Goal: Task Accomplishment & Management: Use online tool/utility

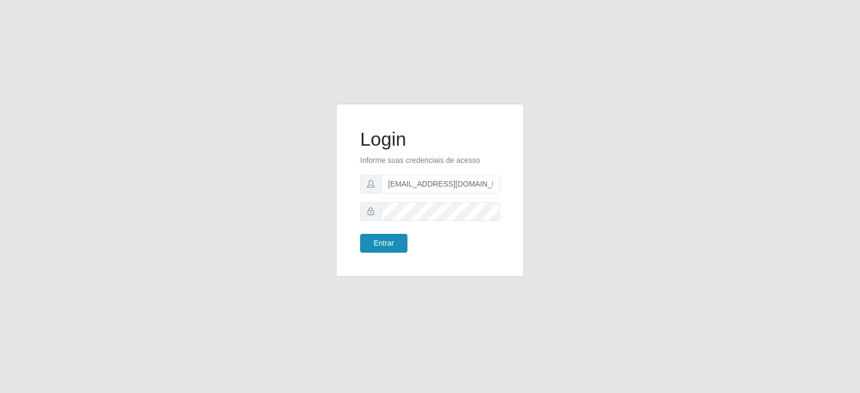
click at [385, 243] on button "Entrar" at bounding box center [383, 243] width 47 height 19
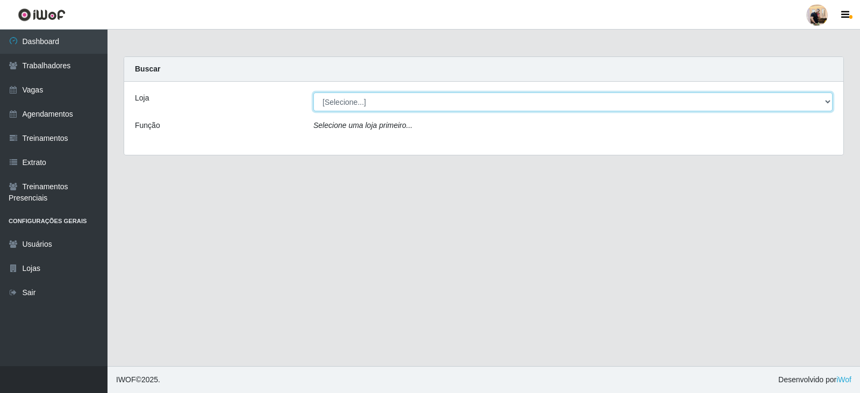
click at [482, 100] on select "[Selecione...] SuperFácil Atacado - Vale do Sol" at bounding box center [574, 101] width 520 height 19
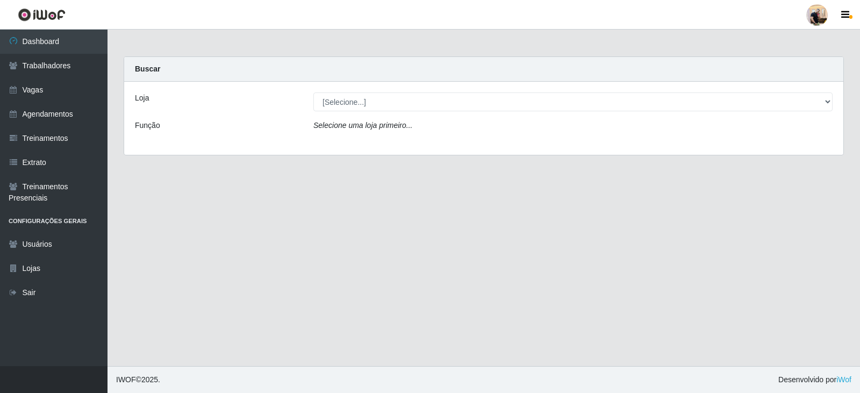
click at [467, 141] on div "Loja [Selecione...] SuperFácil Atacado - Vale do Sol Função Selecione uma loja …" at bounding box center [484, 118] width 720 height 73
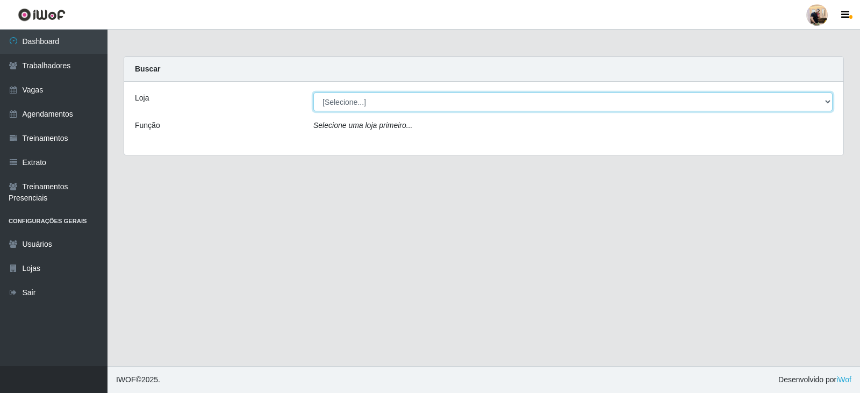
click at [460, 110] on select "[Selecione...] SuperFácil Atacado - Vale do Sol" at bounding box center [574, 101] width 520 height 19
select select "502"
click at [314, 92] on select "[Selecione...] SuperFácil Atacado - Vale do Sol" at bounding box center [574, 101] width 520 height 19
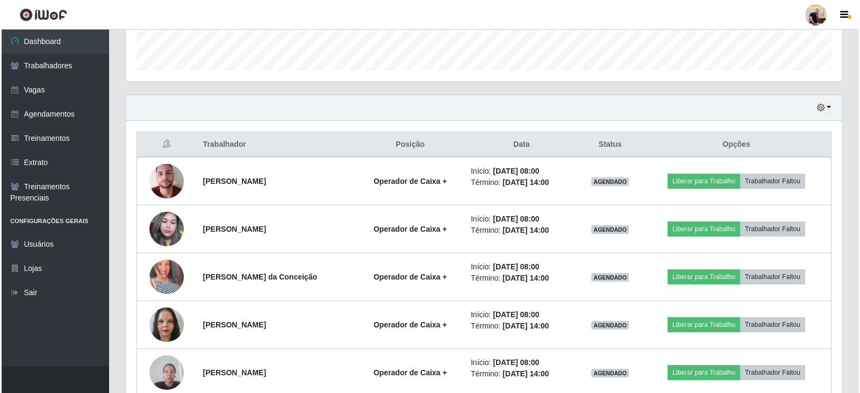
scroll to position [376, 0]
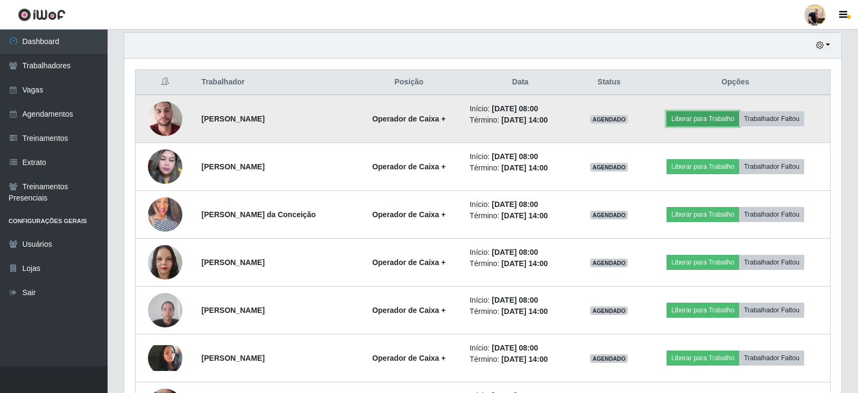
click at [713, 119] on button "Liberar para Trabalho" at bounding box center [702, 118] width 73 height 15
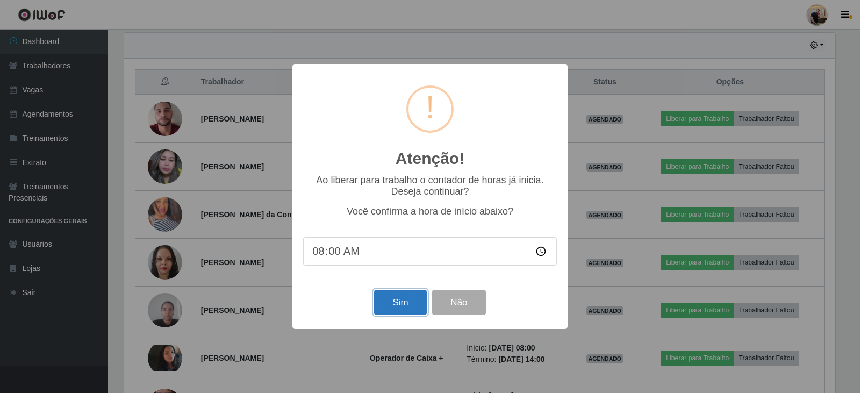
click at [403, 304] on button "Sim" at bounding box center [400, 302] width 52 height 25
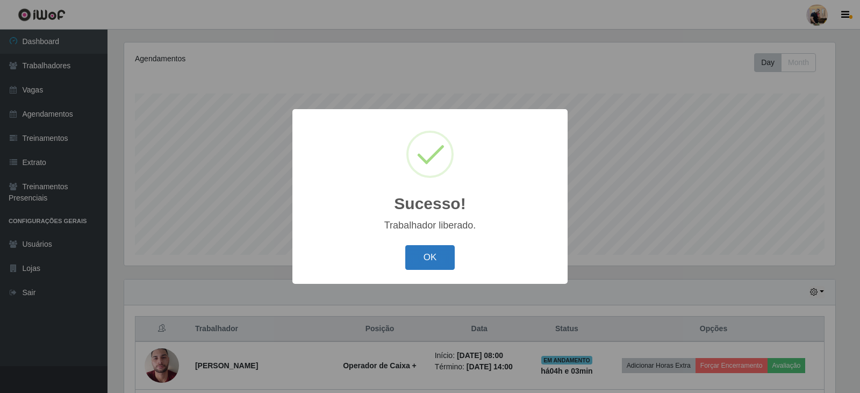
click at [433, 259] on button "OK" at bounding box center [430, 257] width 50 height 25
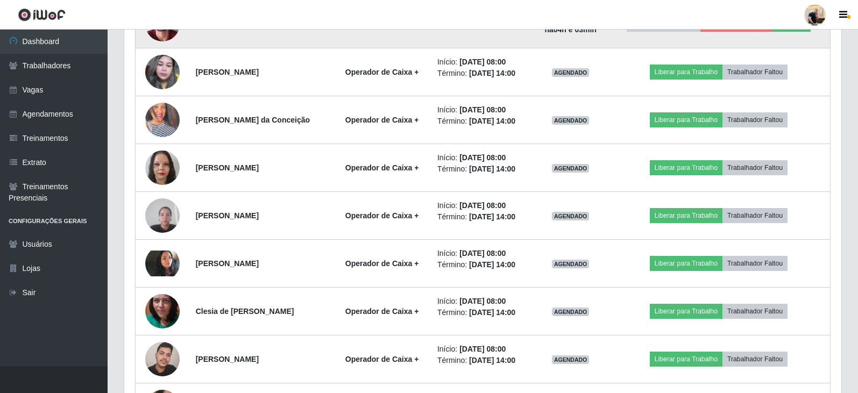
scroll to position [452, 0]
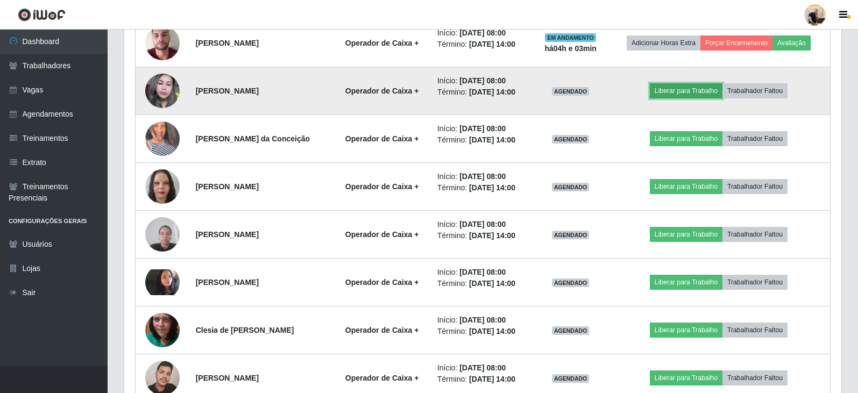
click at [717, 92] on button "Liberar para Trabalho" at bounding box center [686, 90] width 73 height 15
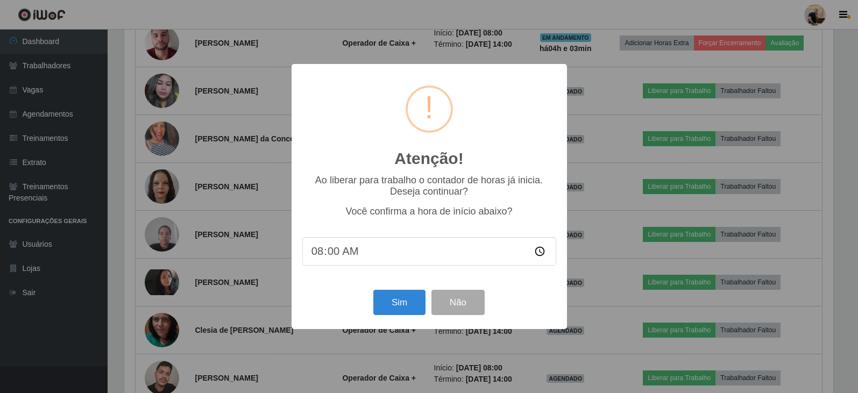
scroll to position [223, 711]
click at [408, 310] on button "Sim" at bounding box center [400, 302] width 52 height 25
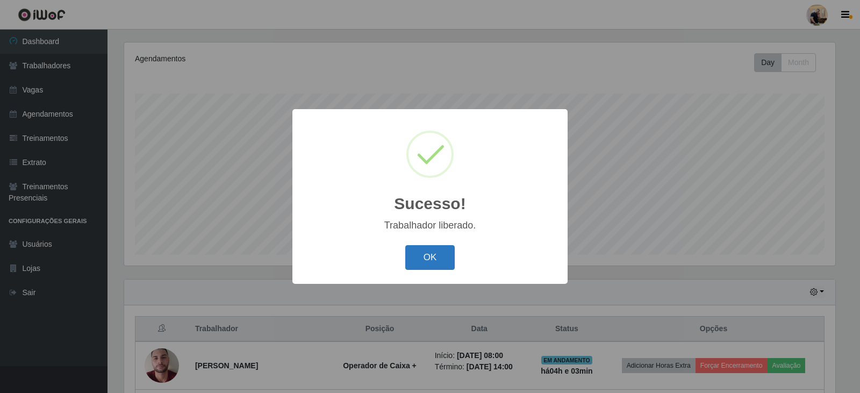
click at [426, 260] on button "OK" at bounding box center [430, 257] width 50 height 25
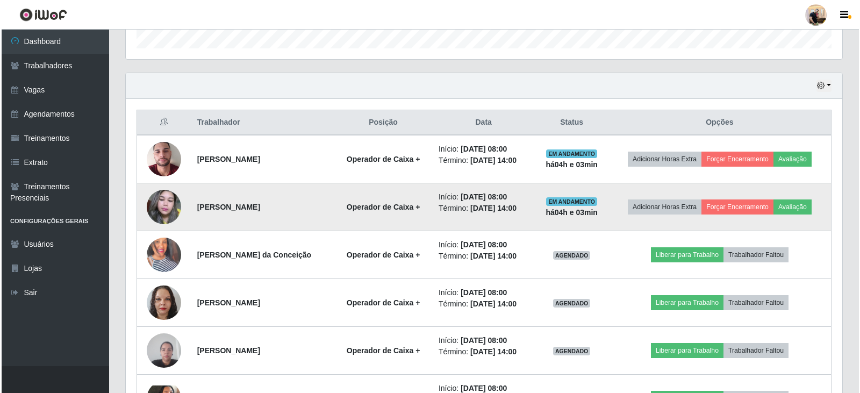
scroll to position [399, 0]
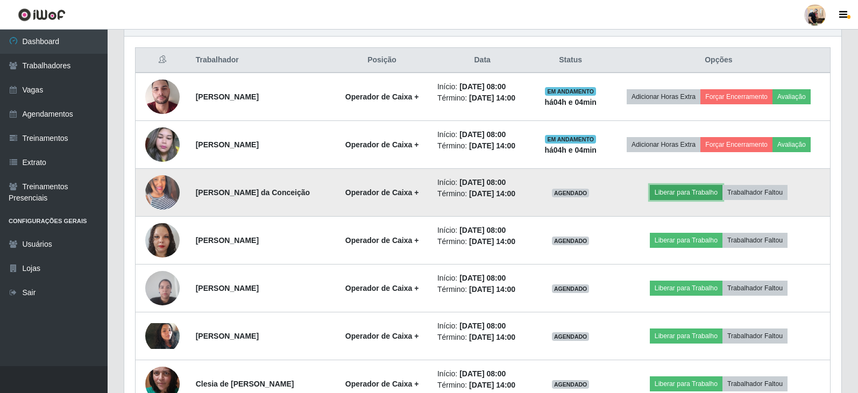
click at [686, 194] on button "Liberar para Trabalho" at bounding box center [686, 192] width 73 height 15
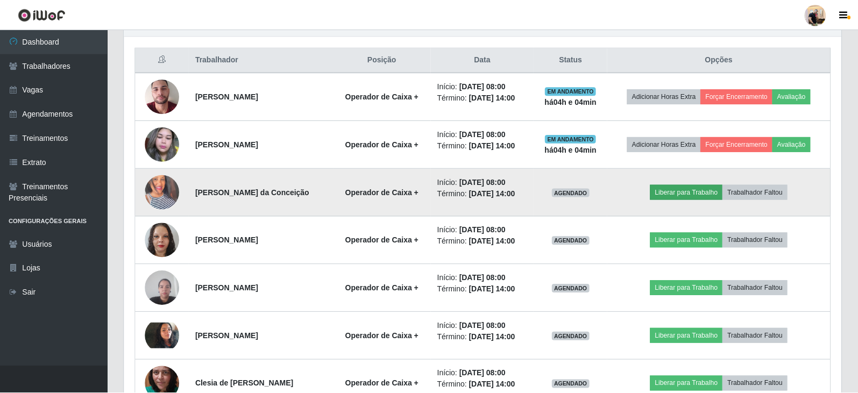
scroll to position [223, 711]
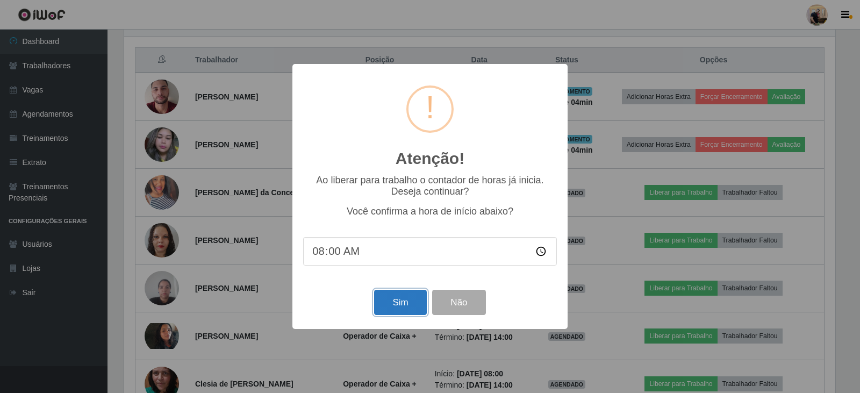
click at [408, 308] on button "Sim" at bounding box center [400, 302] width 52 height 25
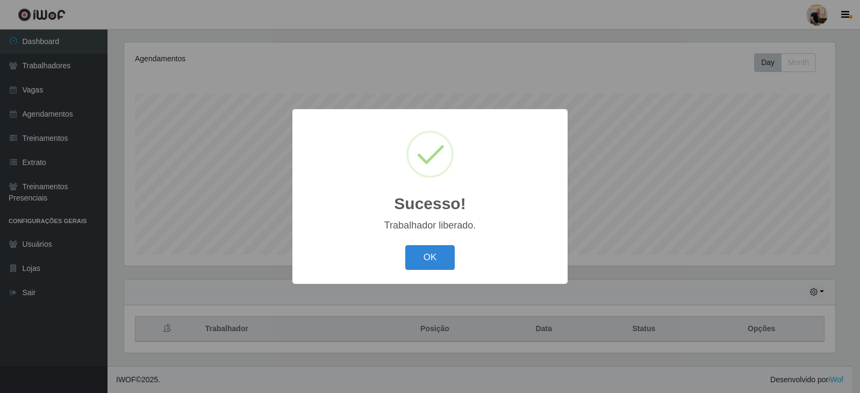
scroll to position [0, 0]
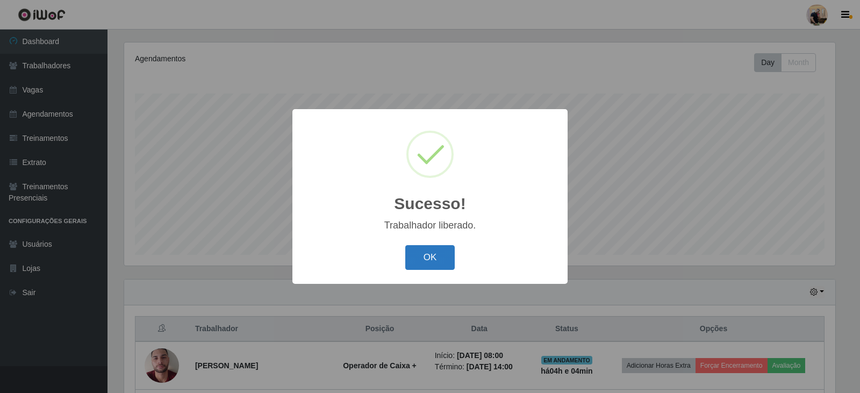
click at [442, 262] on button "OK" at bounding box center [430, 257] width 50 height 25
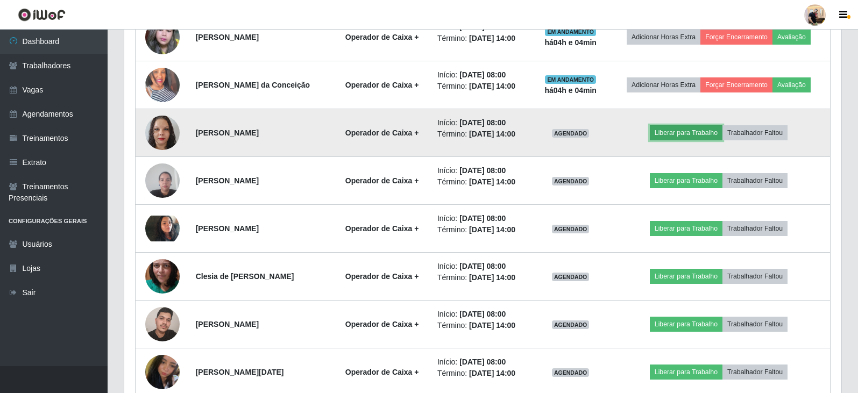
click at [675, 128] on button "Liberar para Trabalho" at bounding box center [686, 132] width 73 height 15
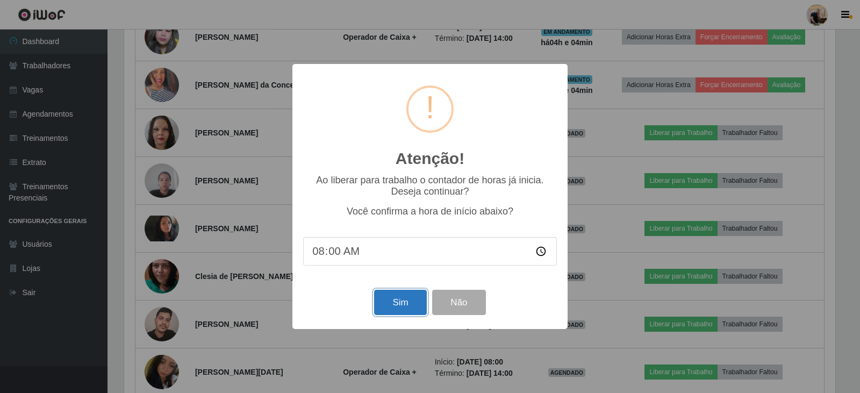
click at [396, 296] on button "Sim" at bounding box center [400, 302] width 52 height 25
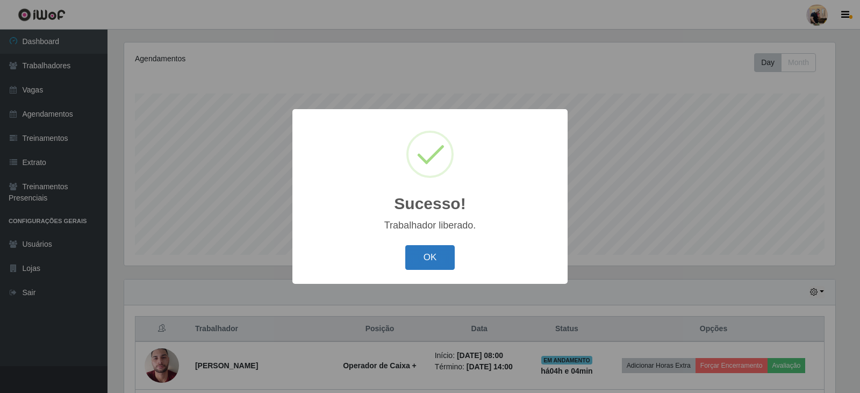
click at [425, 246] on button "OK" at bounding box center [430, 257] width 50 height 25
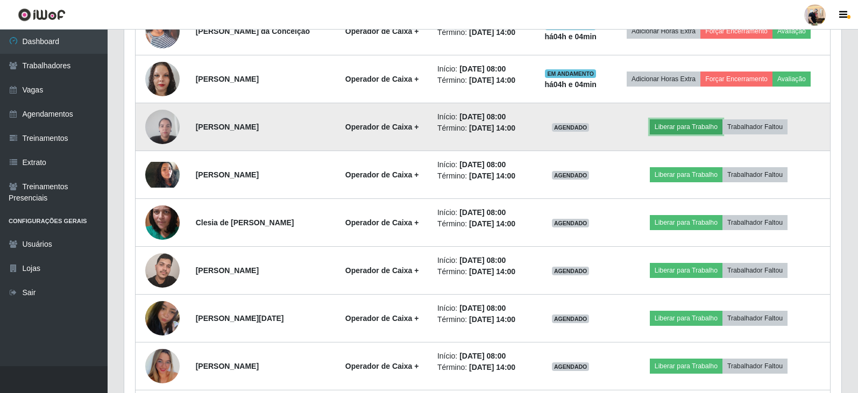
click at [689, 132] on button "Liberar para Trabalho" at bounding box center [686, 126] width 73 height 15
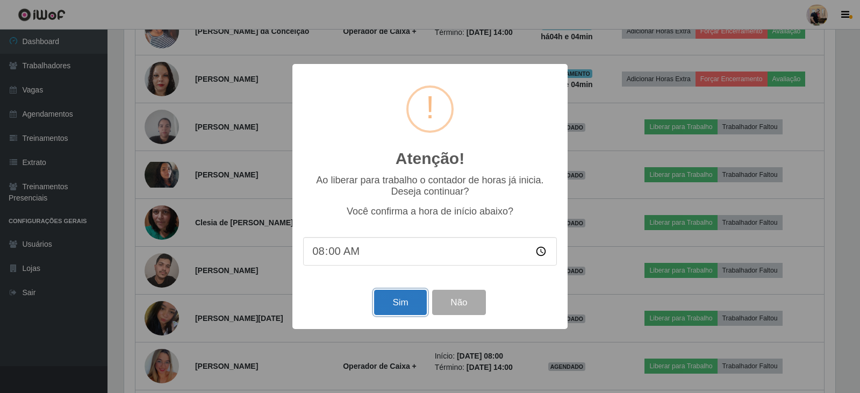
click at [402, 306] on button "Sim" at bounding box center [400, 302] width 52 height 25
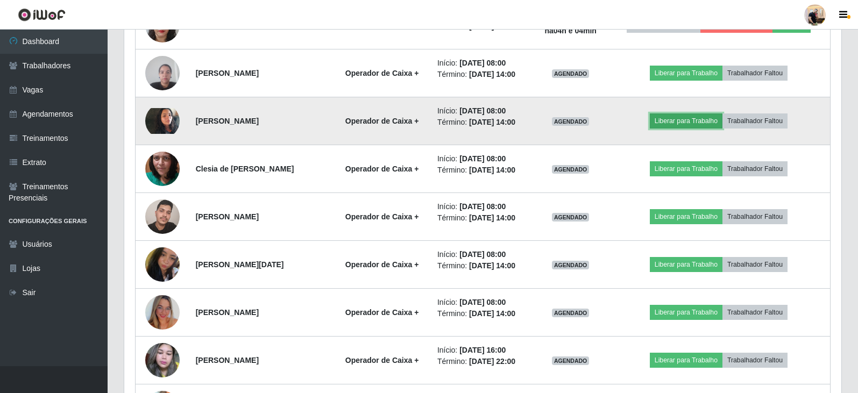
click at [679, 119] on button "Liberar para Trabalho" at bounding box center [686, 120] width 73 height 15
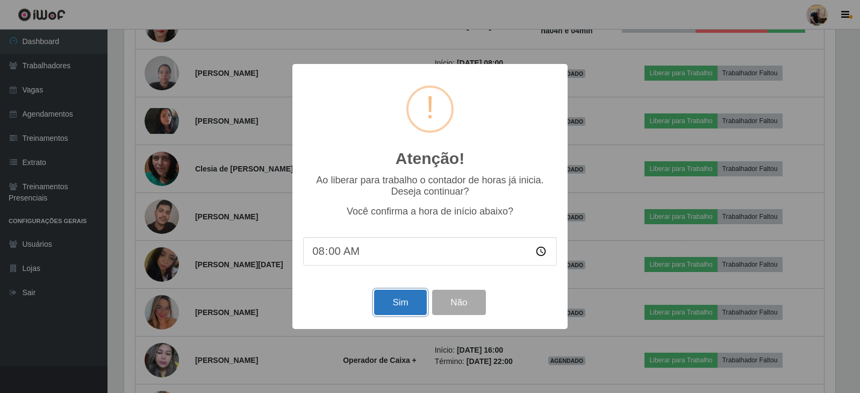
click at [401, 303] on button "Sim" at bounding box center [400, 302] width 52 height 25
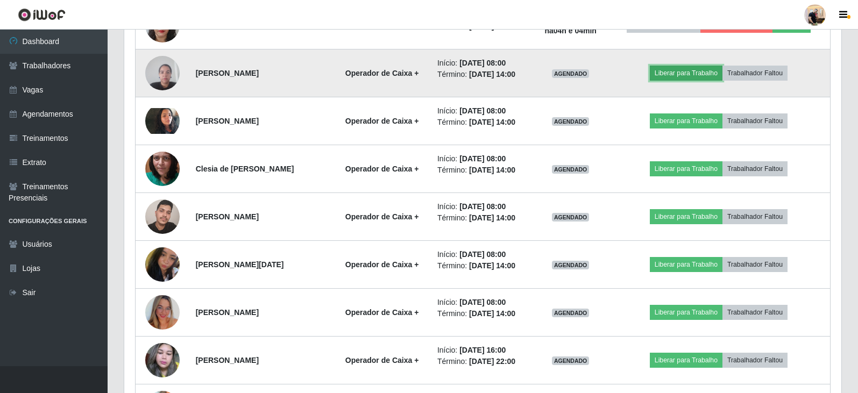
click at [687, 74] on button "Liberar para Trabalho" at bounding box center [686, 73] width 73 height 15
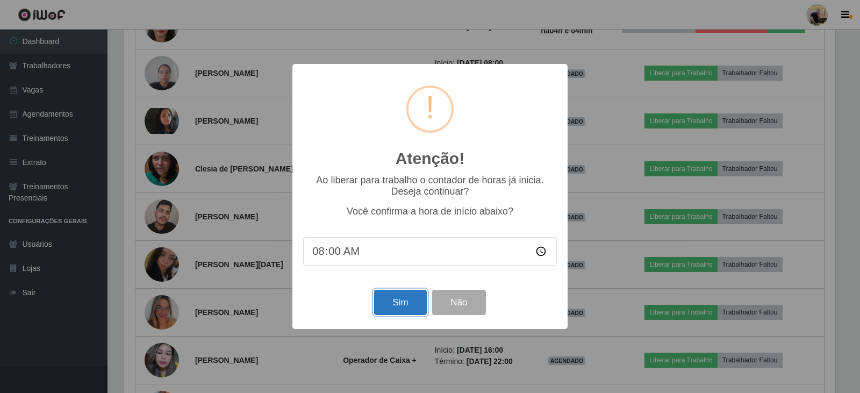
click at [395, 306] on button "Sim" at bounding box center [400, 302] width 52 height 25
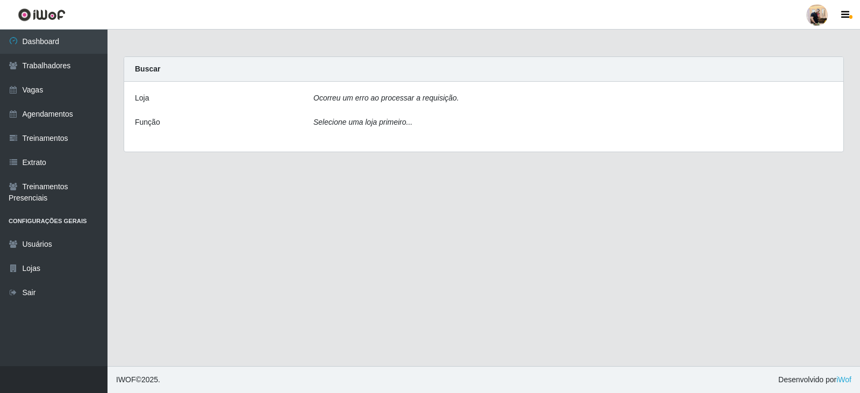
click at [367, 131] on div "Selecione uma loja primeiro..." at bounding box center [573, 125] width 536 height 16
click at [373, 122] on icon "Selecione uma loja primeiro..." at bounding box center [363, 122] width 99 height 9
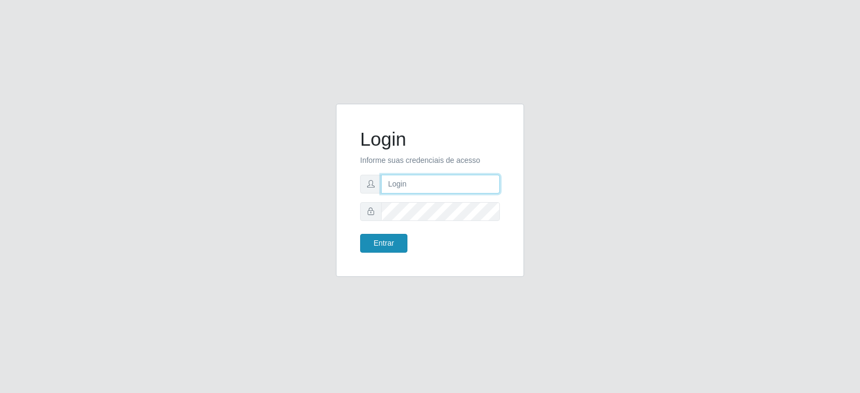
type input "[EMAIL_ADDRESS][DOMAIN_NAME]"
click at [375, 240] on button "Entrar" at bounding box center [383, 243] width 47 height 19
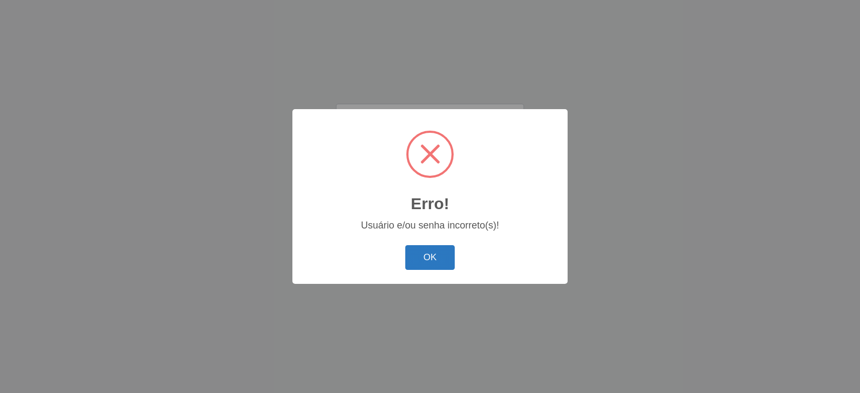
click at [434, 262] on button "OK" at bounding box center [430, 257] width 50 height 25
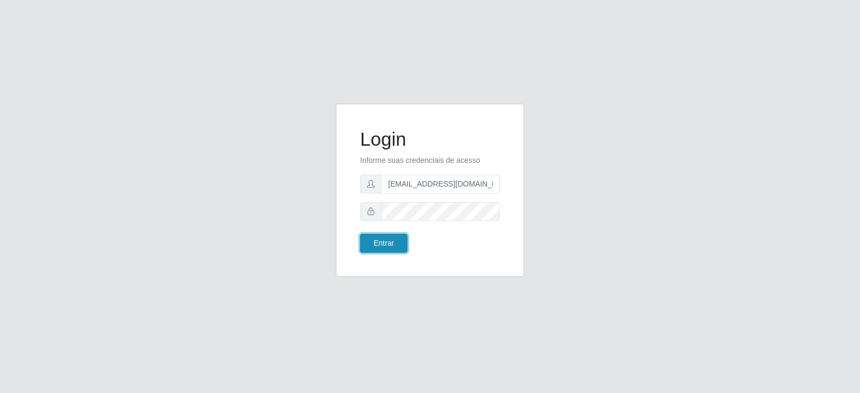
click at [395, 245] on button "Entrar" at bounding box center [383, 243] width 47 height 19
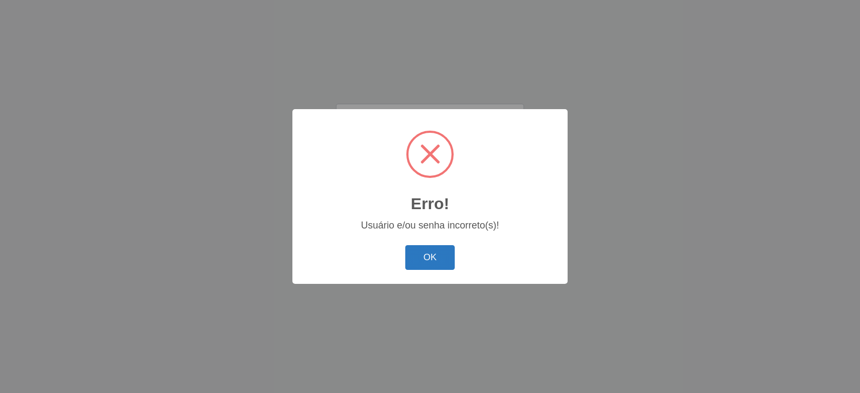
click at [431, 263] on button "OK" at bounding box center [430, 257] width 50 height 25
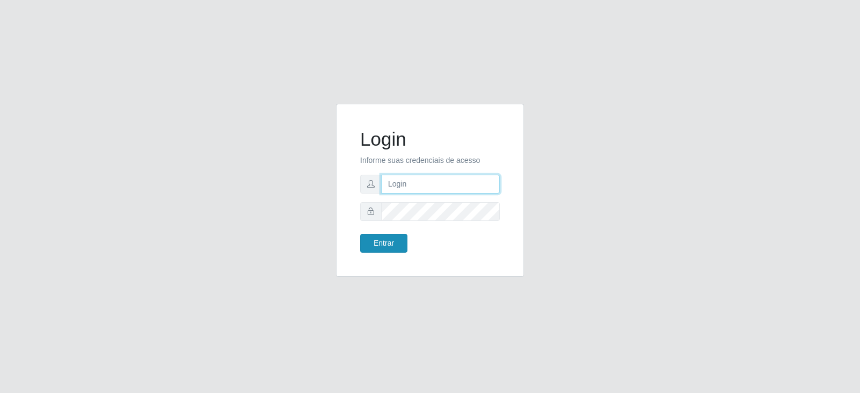
type input "[EMAIL_ADDRESS][DOMAIN_NAME]"
click at [400, 246] on button "Entrar" at bounding box center [383, 243] width 47 height 19
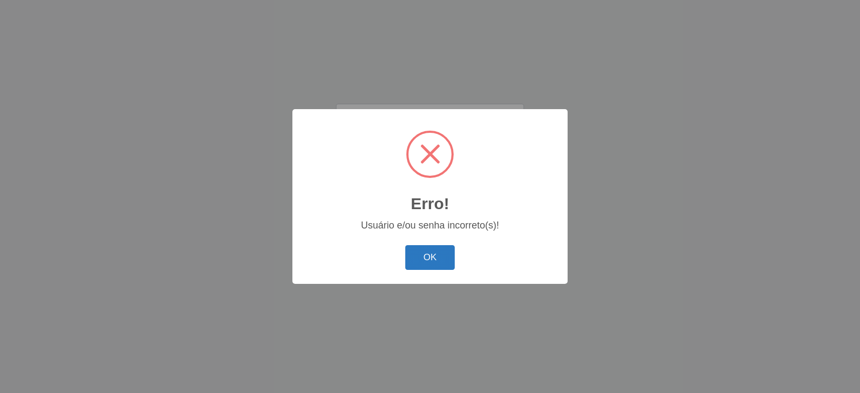
click at [435, 266] on button "OK" at bounding box center [430, 257] width 50 height 25
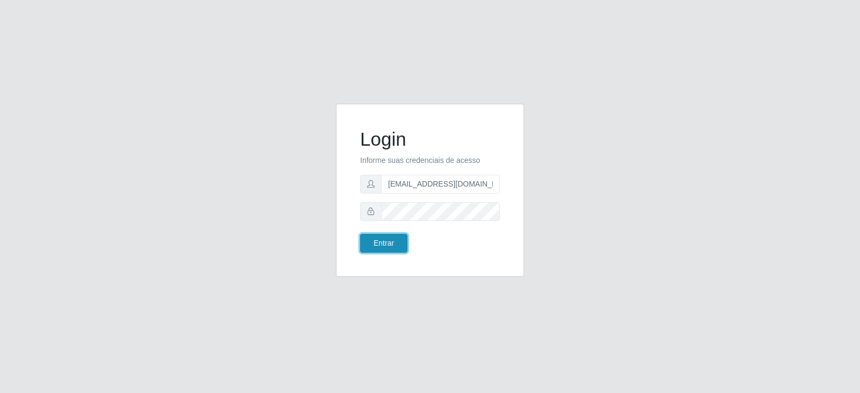
click at [394, 247] on button "Entrar" at bounding box center [383, 243] width 47 height 19
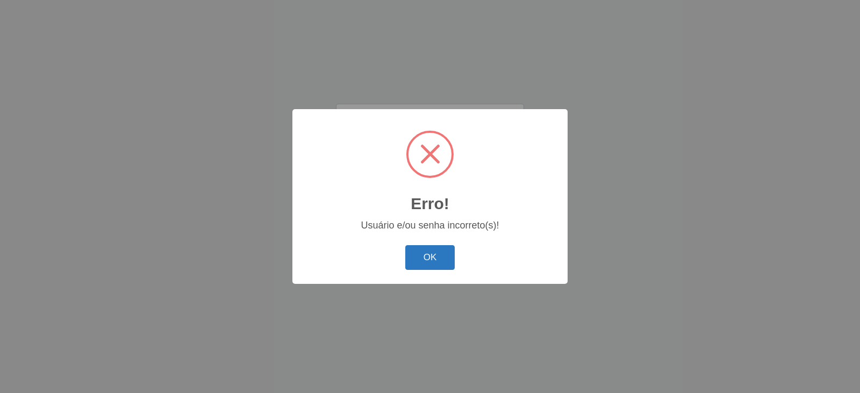
click at [428, 263] on button "OK" at bounding box center [430, 257] width 50 height 25
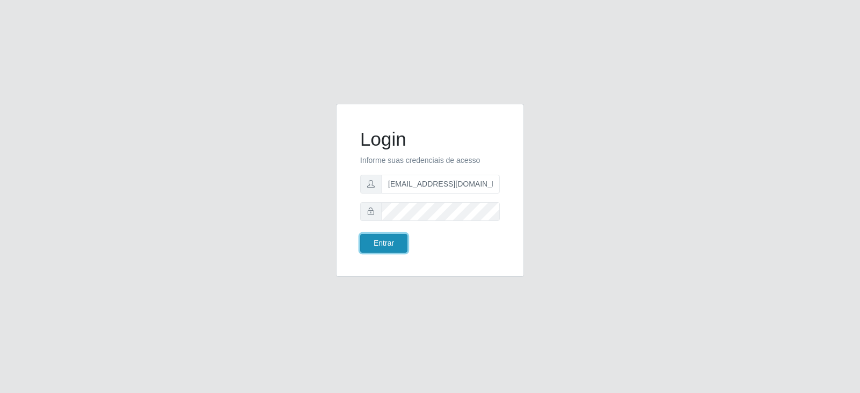
click at [387, 243] on button "Entrar" at bounding box center [383, 243] width 47 height 19
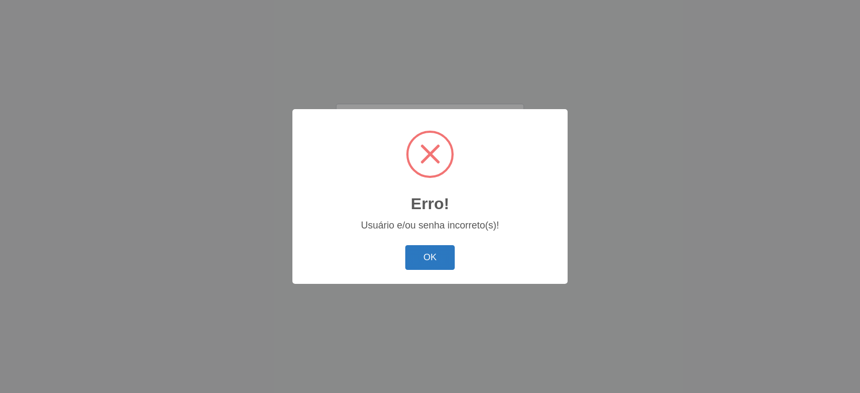
click at [441, 264] on button "OK" at bounding box center [430, 257] width 50 height 25
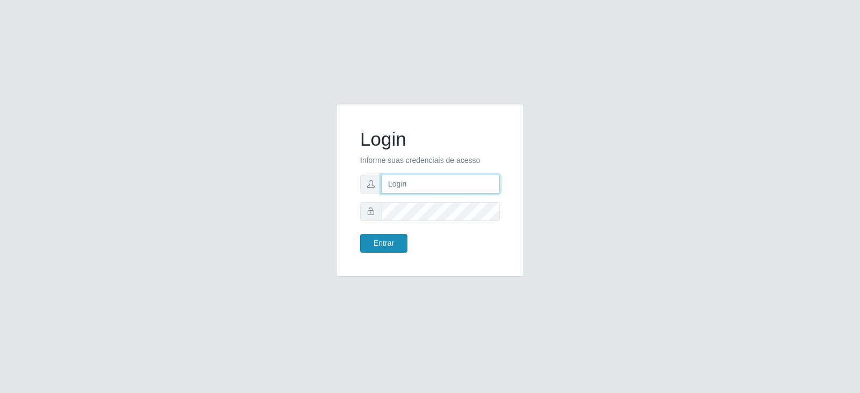
type input "[EMAIL_ADDRESS][DOMAIN_NAME]"
click at [392, 245] on button "Entrar" at bounding box center [383, 243] width 47 height 19
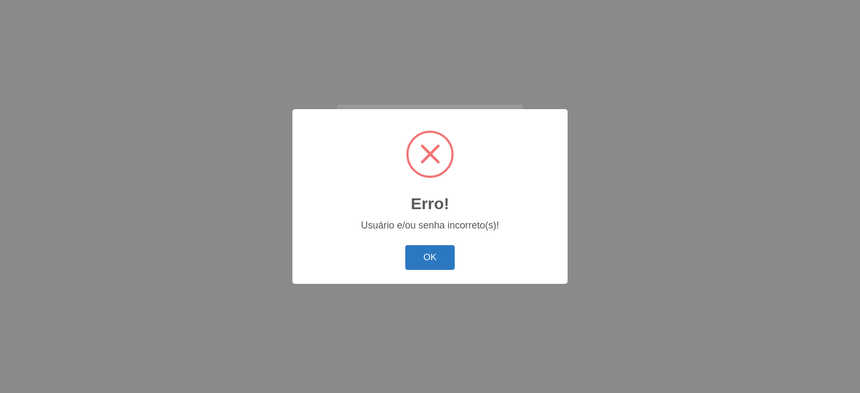
click at [422, 261] on button "OK" at bounding box center [430, 257] width 50 height 25
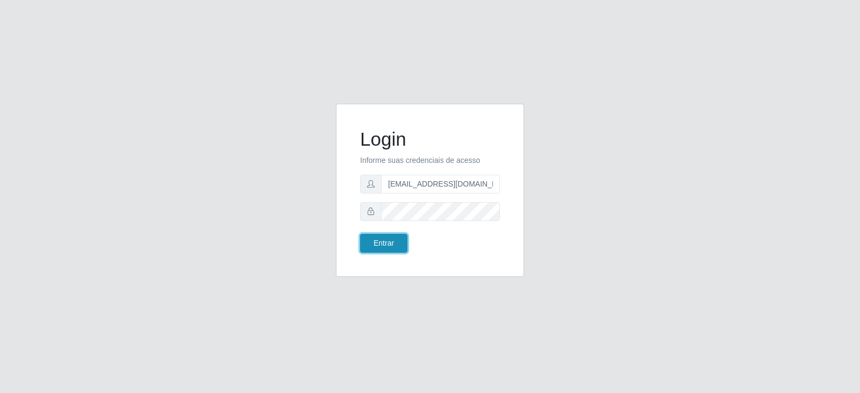
click at [402, 238] on button "Entrar" at bounding box center [383, 243] width 47 height 19
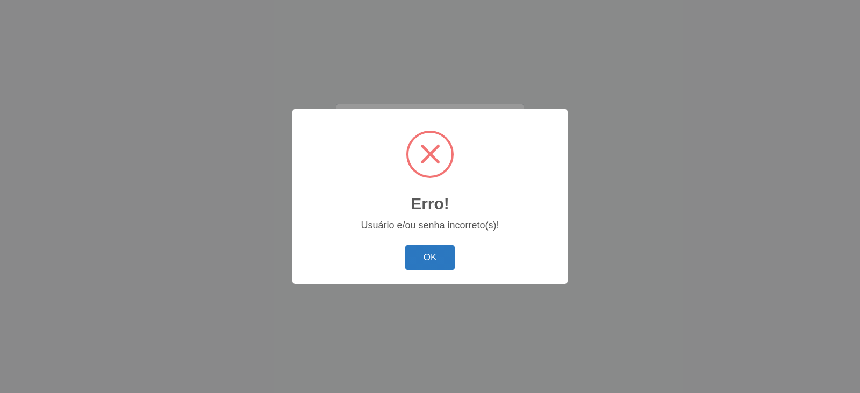
click at [434, 246] on button "OK" at bounding box center [430, 257] width 50 height 25
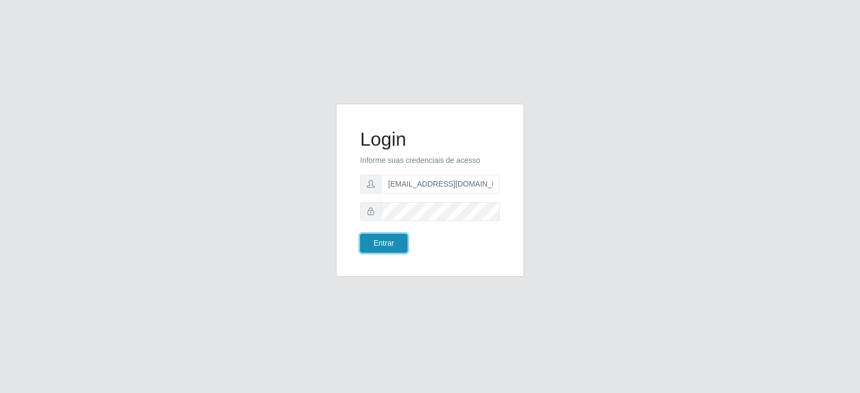
click at [393, 240] on button "Entrar" at bounding box center [383, 243] width 47 height 19
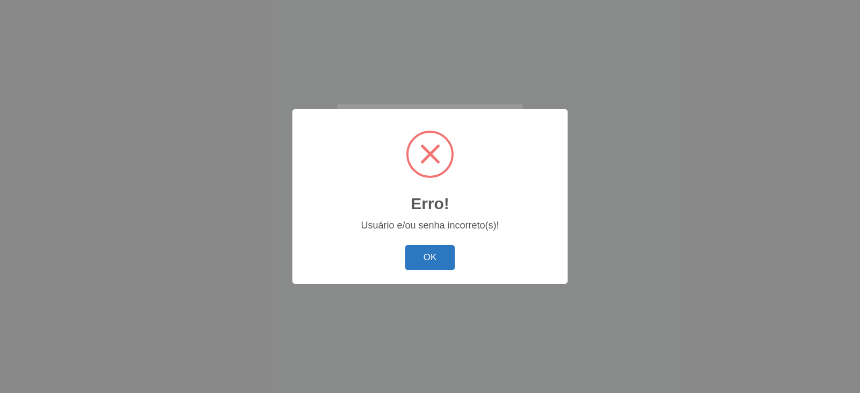
click at [421, 257] on button "OK" at bounding box center [430, 257] width 50 height 25
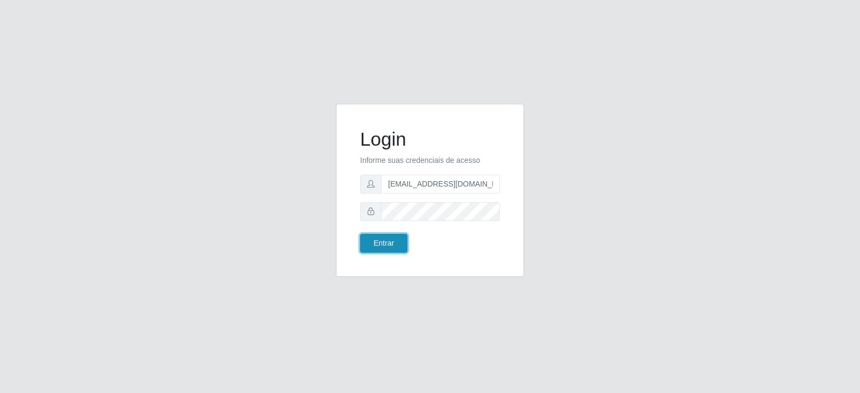
click at [393, 245] on button "Entrar" at bounding box center [383, 243] width 47 height 19
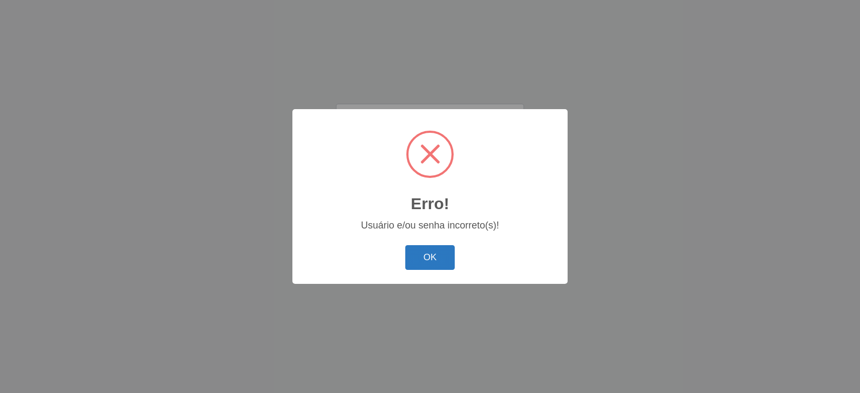
click at [426, 259] on button "OK" at bounding box center [430, 257] width 50 height 25
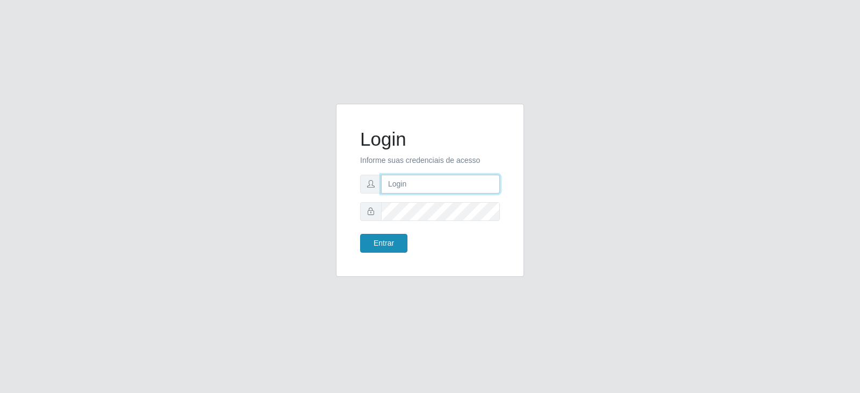
type input "[EMAIL_ADDRESS][DOMAIN_NAME]"
click at [394, 236] on button "Entrar" at bounding box center [383, 243] width 47 height 19
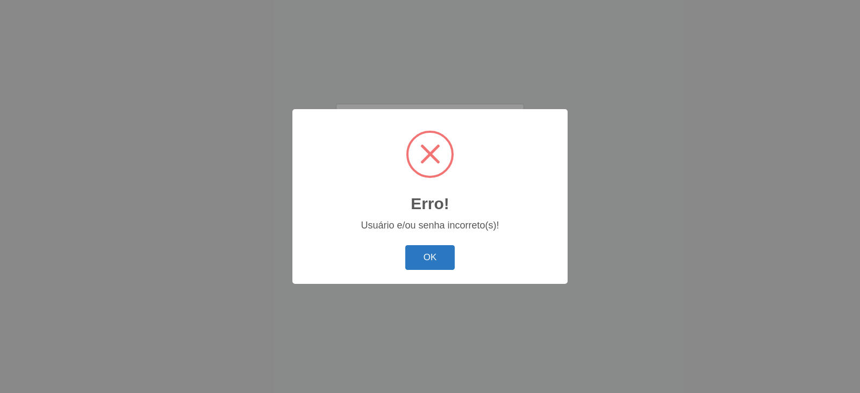
click at [437, 253] on button "OK" at bounding box center [430, 257] width 50 height 25
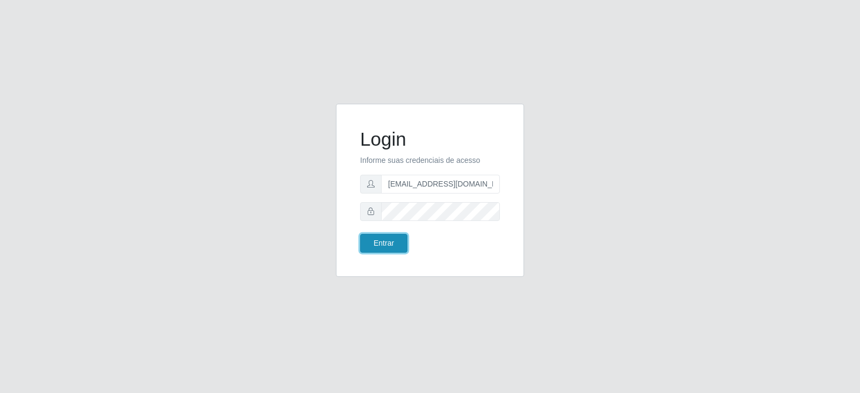
click at [394, 243] on button "Entrar" at bounding box center [383, 243] width 47 height 19
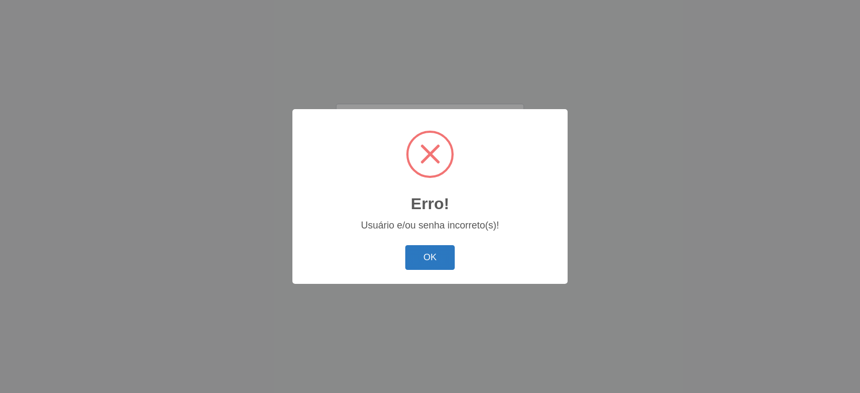
click at [430, 267] on button "OK" at bounding box center [430, 257] width 50 height 25
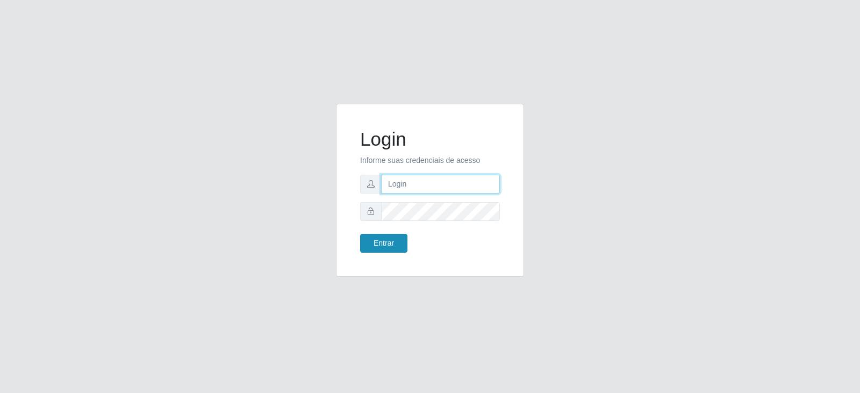
type input "[EMAIL_ADDRESS][DOMAIN_NAME]"
click at [382, 246] on button "Entrar" at bounding box center [383, 243] width 47 height 19
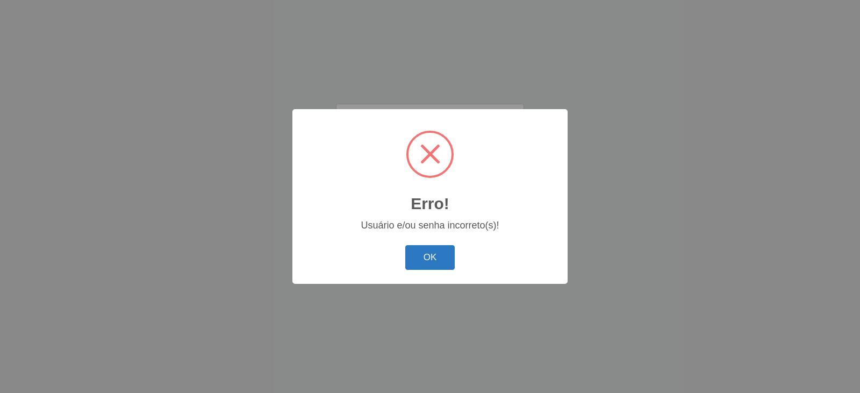
click at [425, 251] on button "OK" at bounding box center [430, 257] width 50 height 25
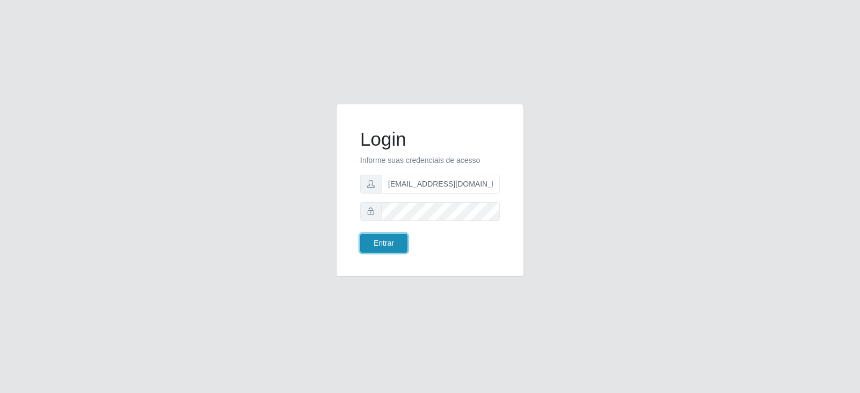
click at [393, 242] on button "Entrar" at bounding box center [383, 243] width 47 height 19
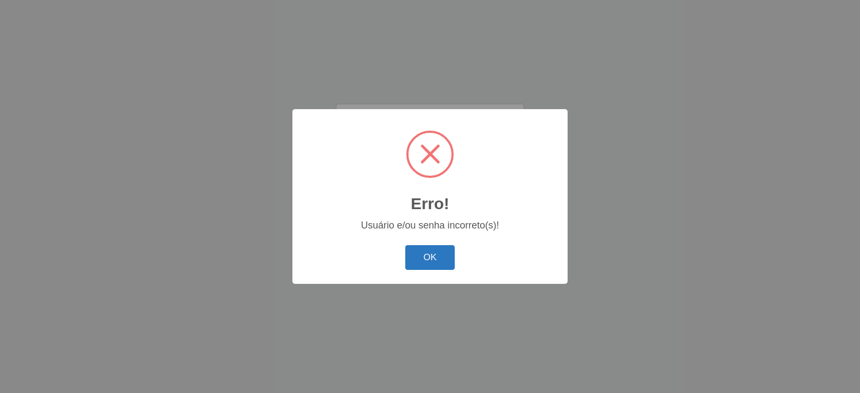
click at [416, 249] on button "OK" at bounding box center [430, 257] width 50 height 25
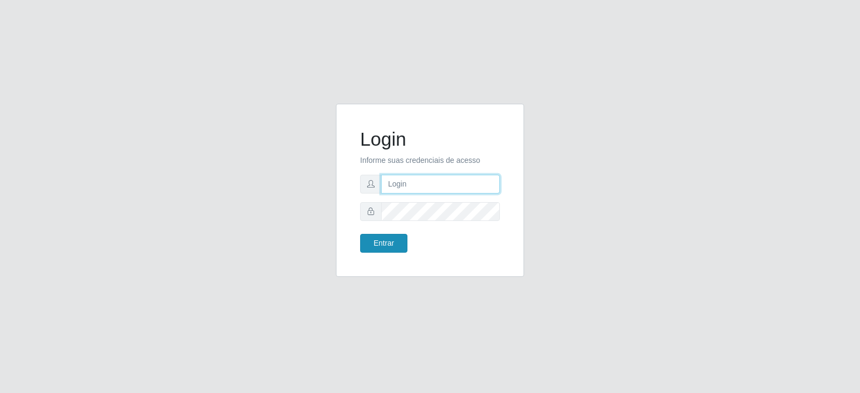
type input "[EMAIL_ADDRESS][DOMAIN_NAME]"
click at [370, 246] on button "Entrar" at bounding box center [383, 243] width 47 height 19
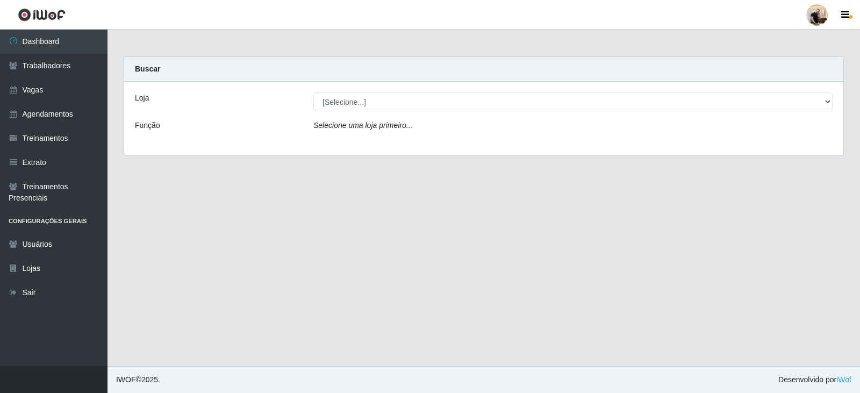
click at [337, 111] on div "Loja [Selecione...] SuperFácil Atacado - Vale do Sol Função Selecione uma loja …" at bounding box center [484, 118] width 720 height 73
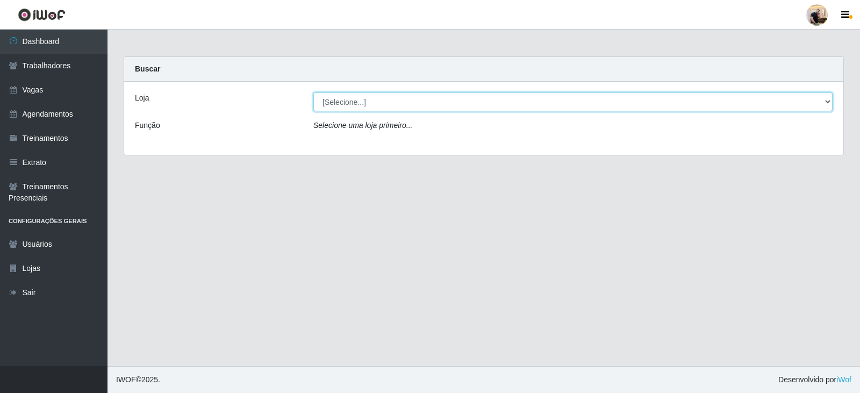
click at [342, 105] on select "[Selecione...] SuperFácil Atacado - Vale do Sol" at bounding box center [574, 101] width 520 height 19
select select "502"
click at [314, 92] on select "[Selecione...] SuperFácil Atacado - Vale do Sol" at bounding box center [574, 101] width 520 height 19
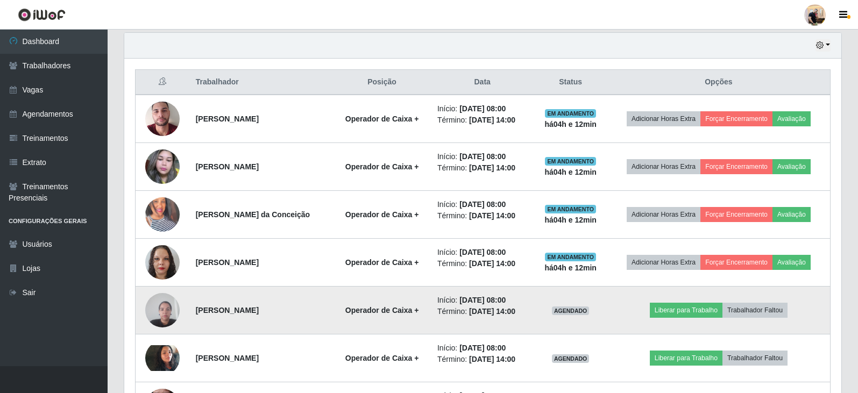
scroll to position [484, 0]
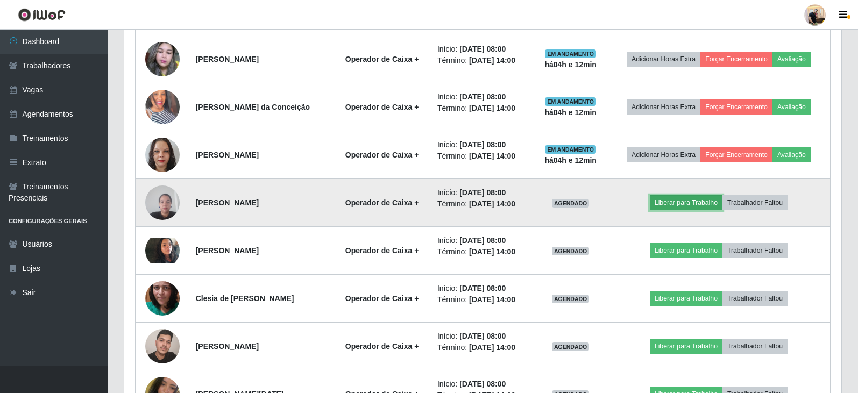
click at [722, 201] on button "Liberar para Trabalho" at bounding box center [686, 202] width 73 height 15
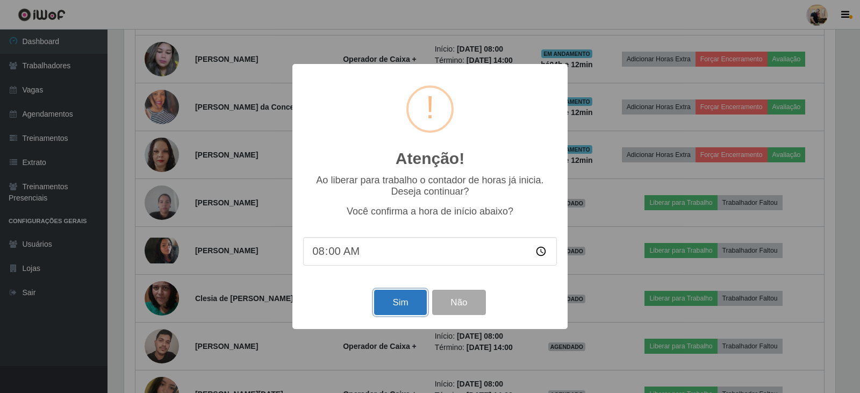
click at [394, 307] on button "Sim" at bounding box center [400, 302] width 52 height 25
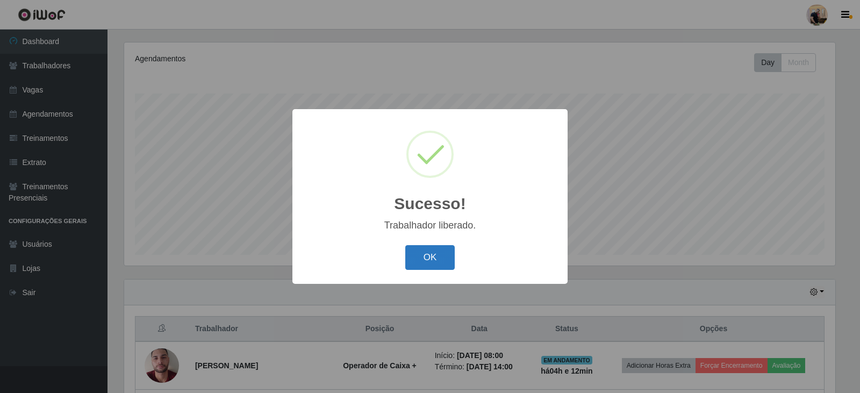
click at [416, 264] on button "OK" at bounding box center [430, 257] width 50 height 25
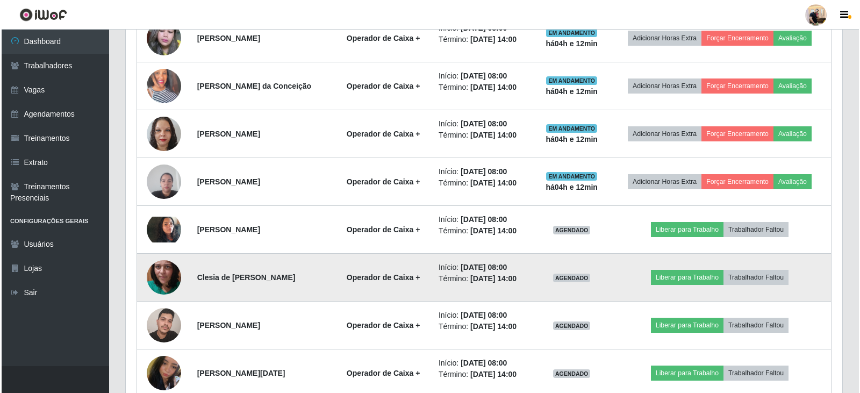
scroll to position [506, 0]
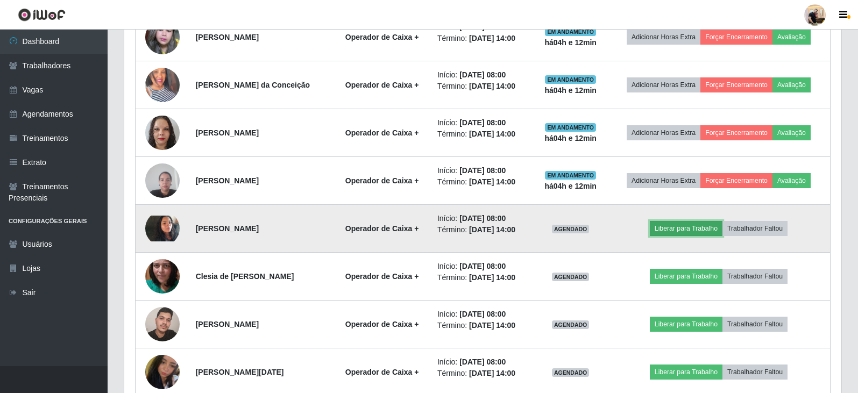
click at [697, 233] on button "Liberar para Trabalho" at bounding box center [686, 228] width 73 height 15
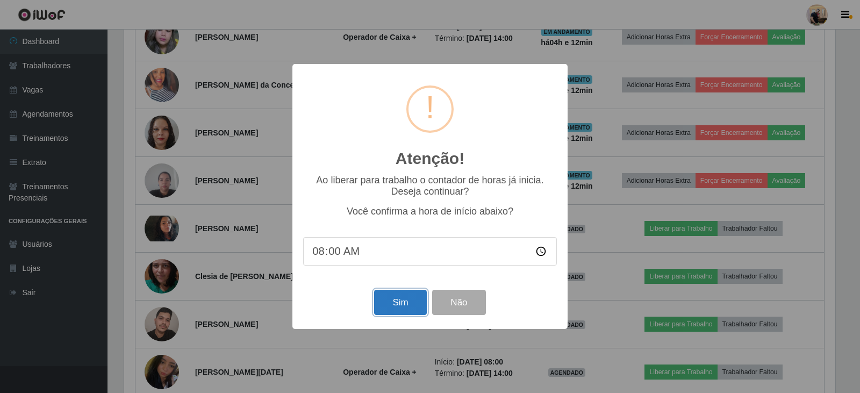
click at [413, 300] on button "Sim" at bounding box center [400, 302] width 52 height 25
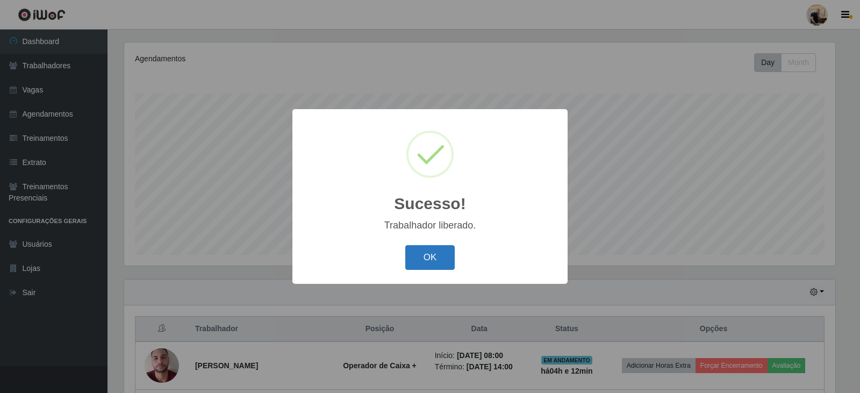
click at [449, 260] on button "OK" at bounding box center [430, 257] width 50 height 25
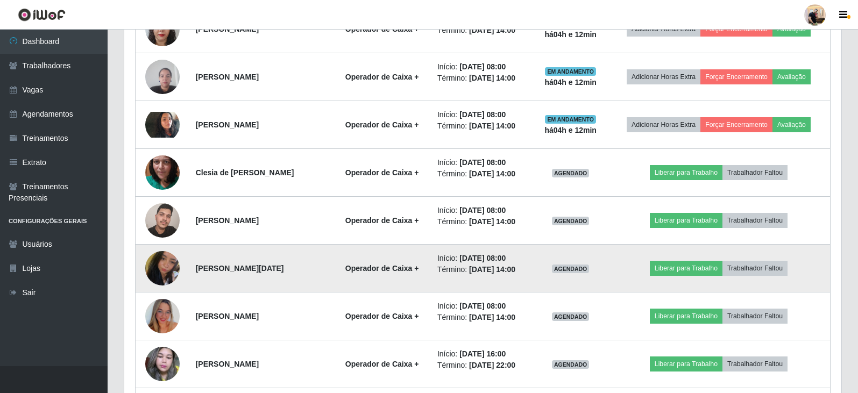
scroll to position [614, 0]
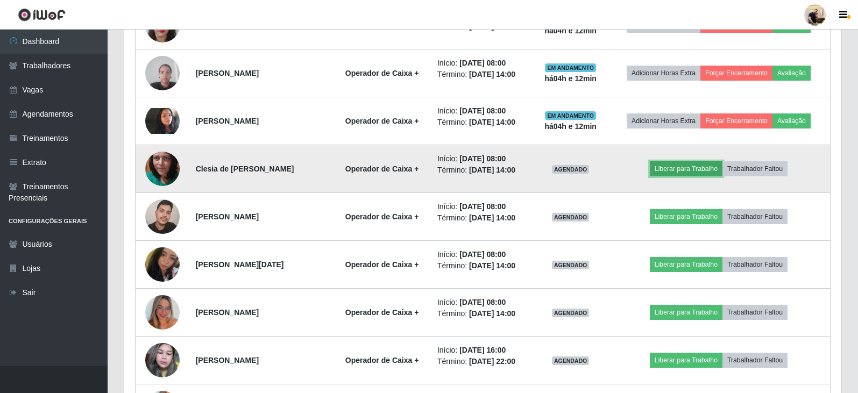
click at [680, 170] on button "Liberar para Trabalho" at bounding box center [686, 168] width 73 height 15
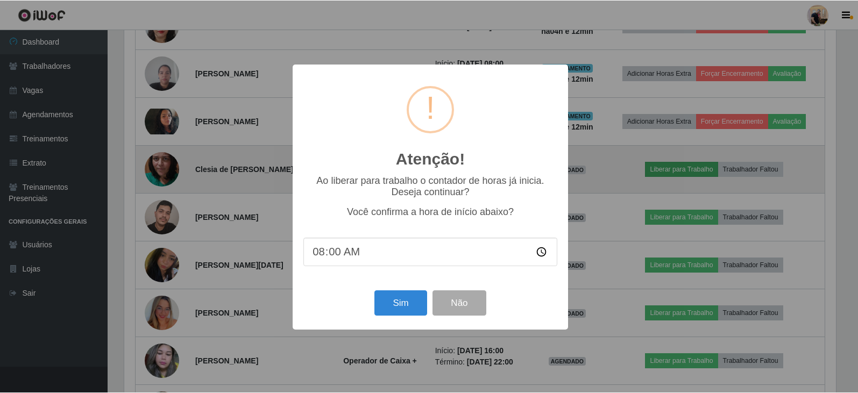
scroll to position [223, 711]
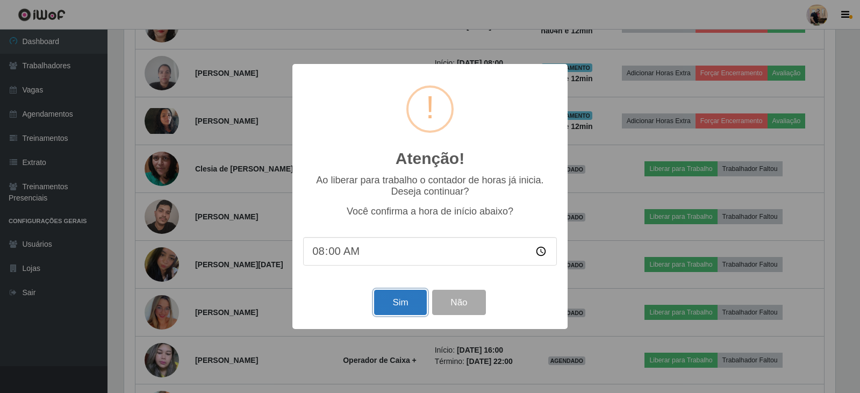
click at [392, 315] on button "Sim" at bounding box center [400, 302] width 52 height 25
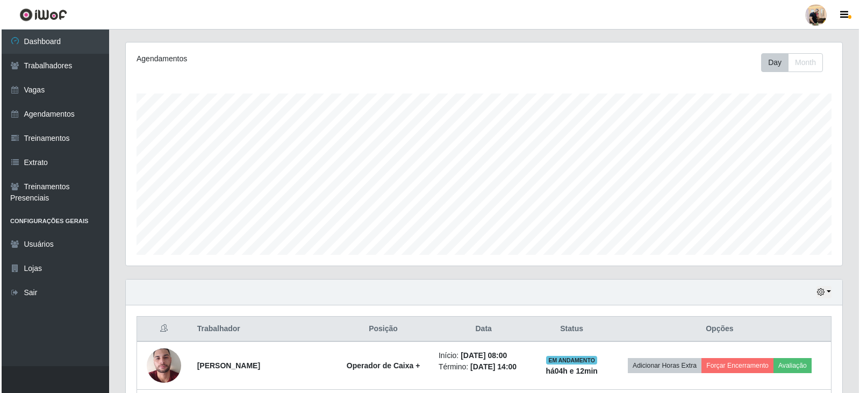
scroll to position [0, 0]
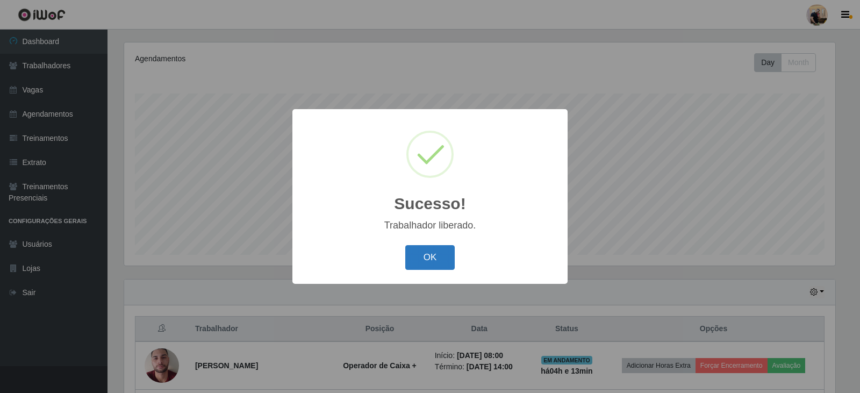
click at [417, 264] on button "OK" at bounding box center [430, 257] width 50 height 25
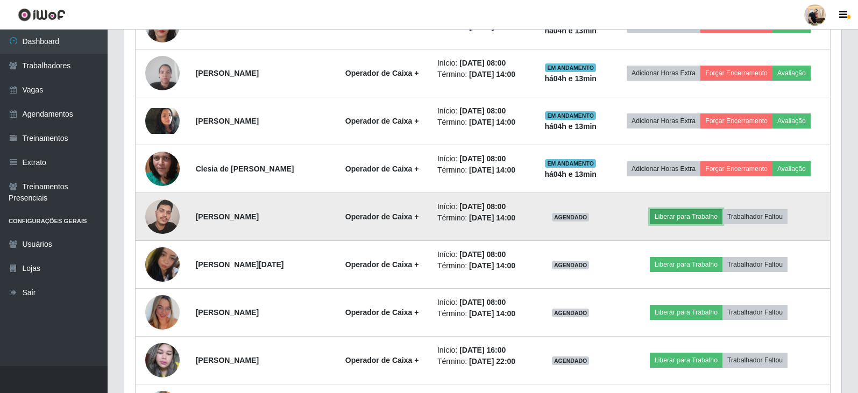
click at [681, 214] on button "Liberar para Trabalho" at bounding box center [686, 216] width 73 height 15
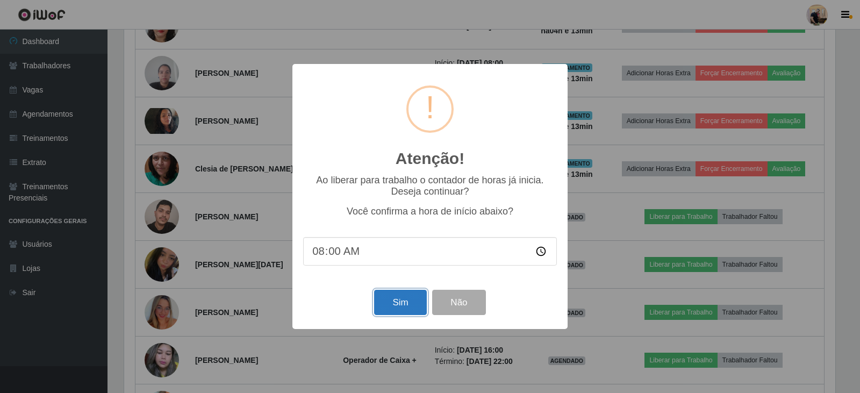
click at [394, 309] on button "Sim" at bounding box center [400, 302] width 52 height 25
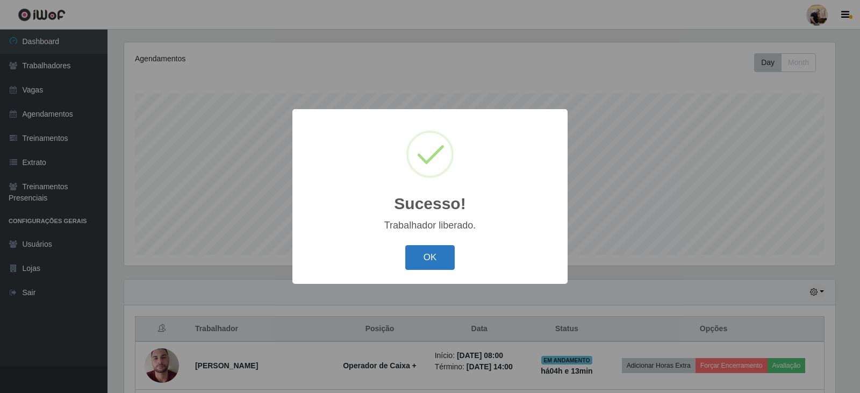
click at [421, 259] on button "OK" at bounding box center [430, 257] width 50 height 25
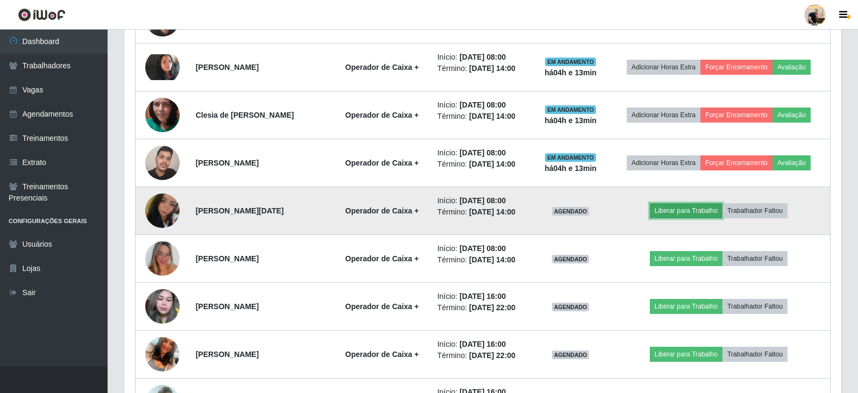
click at [681, 215] on button "Liberar para Trabalho" at bounding box center [686, 210] width 73 height 15
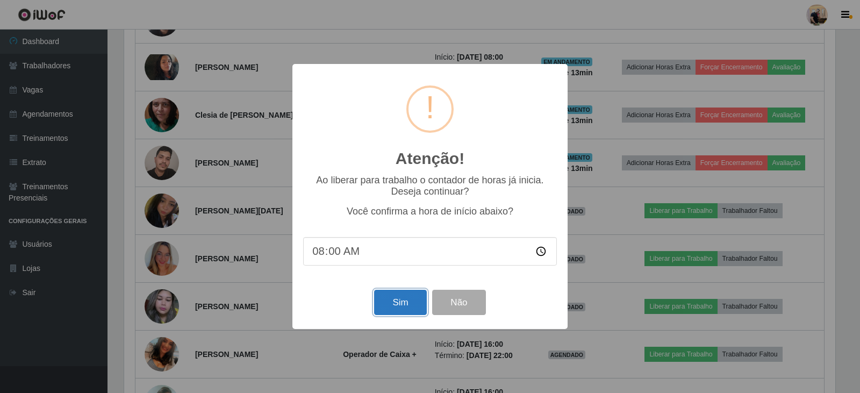
click at [402, 302] on button "Sim" at bounding box center [400, 302] width 52 height 25
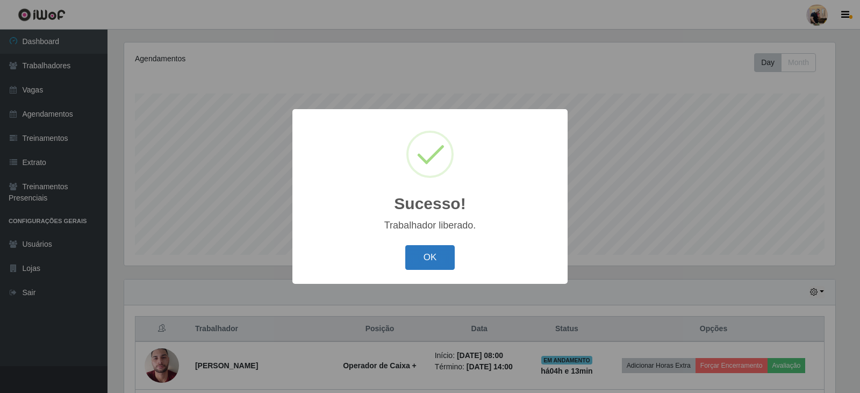
click at [416, 260] on button "OK" at bounding box center [430, 257] width 50 height 25
